Goal: Information Seeking & Learning: Learn about a topic

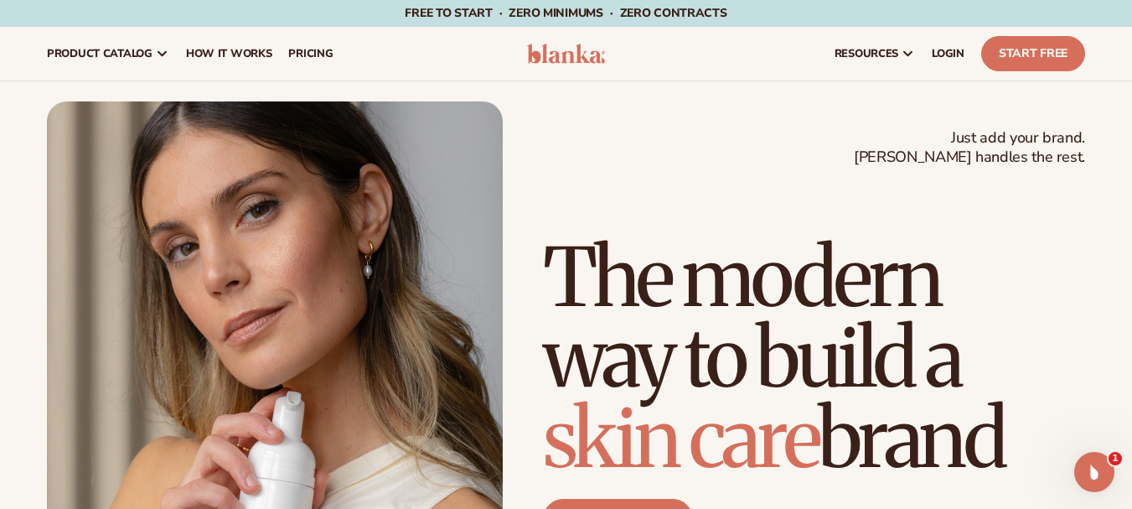
click at [633, 165] on div "Just add your brand. Blanka handles the rest. beauty,skin care,wellness,makeup …" at bounding box center [566, 388] width 1038 height 575
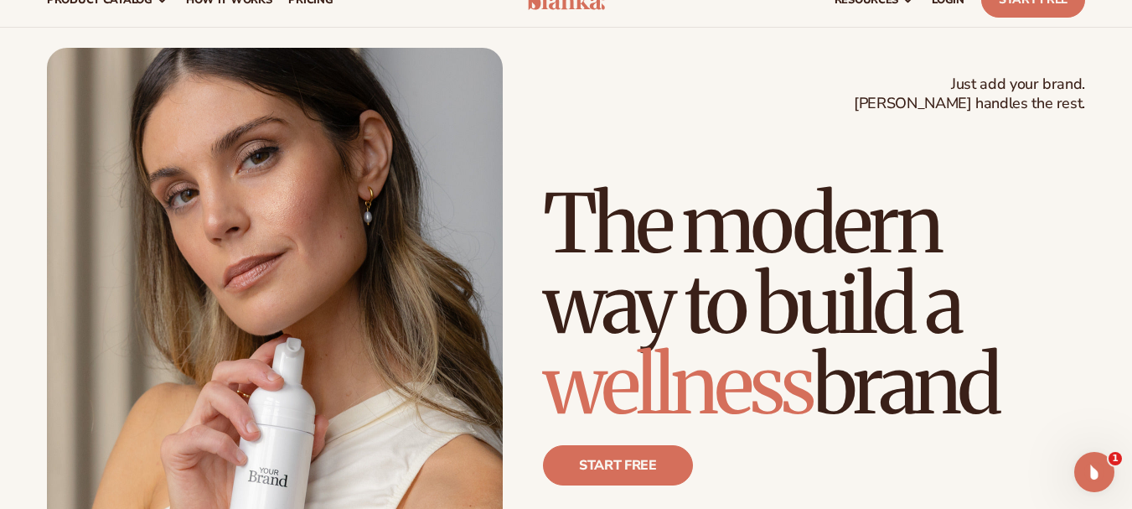
scroll to position [84, 0]
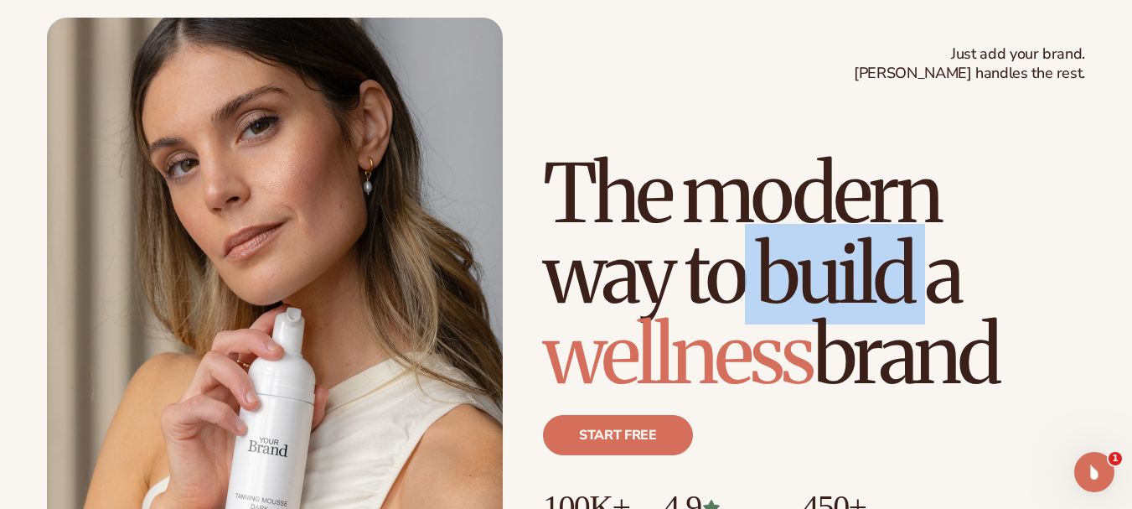
drag, startPoint x: 747, startPoint y: 281, endPoint x: 940, endPoint y: 280, distance: 192.7
click at [940, 280] on h1 "The modern way to build a wellness brand" at bounding box center [814, 273] width 542 height 241
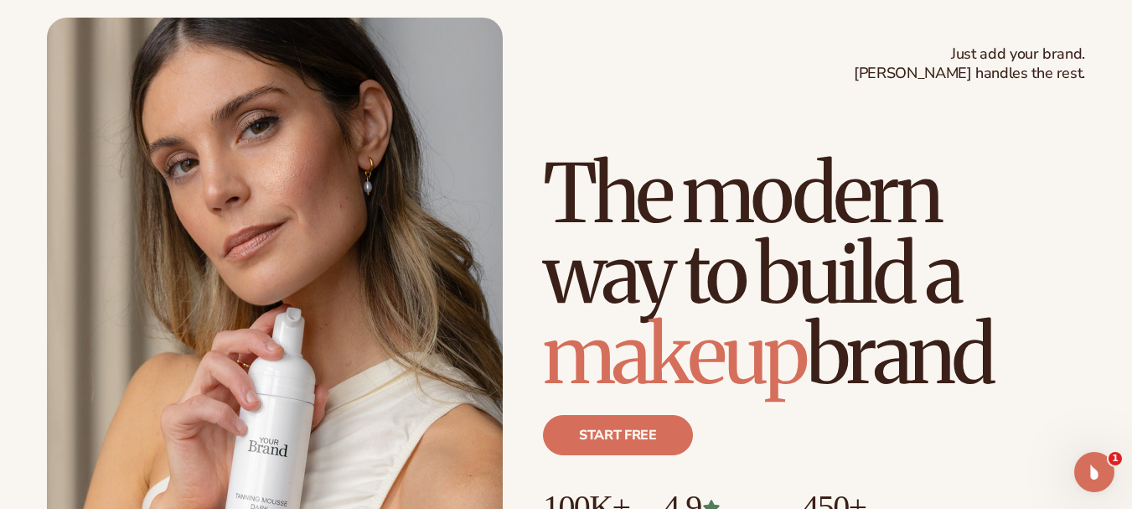
click at [643, 355] on span "makeup" at bounding box center [674, 354] width 263 height 101
drag, startPoint x: 643, startPoint y: 355, endPoint x: 845, endPoint y: 354, distance: 201.9
click at [845, 354] on h1 "The modern way to build a makeup brand" at bounding box center [814, 273] width 542 height 241
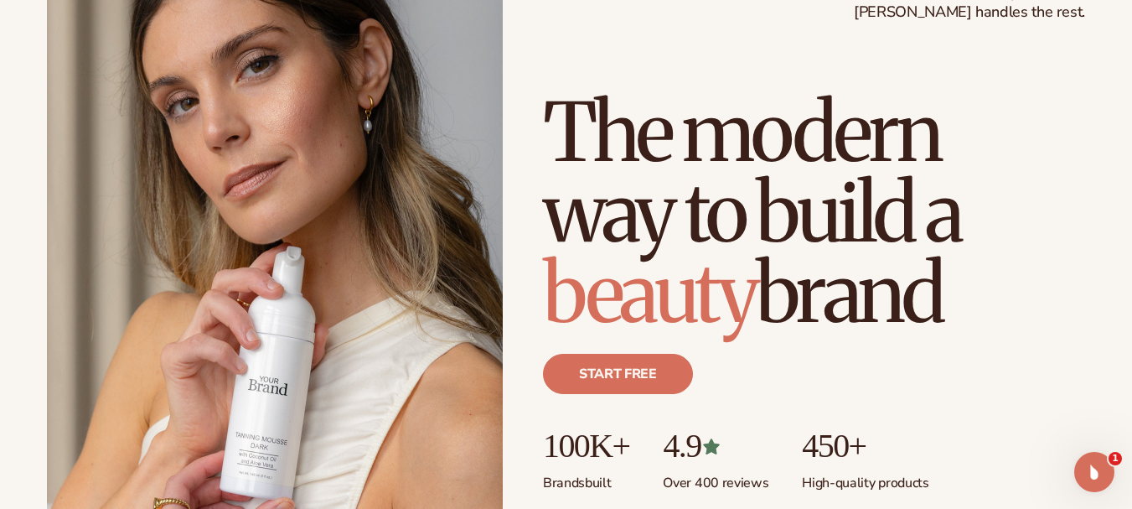
scroll to position [251, 0]
